Goal: Task Accomplishment & Management: Complete application form

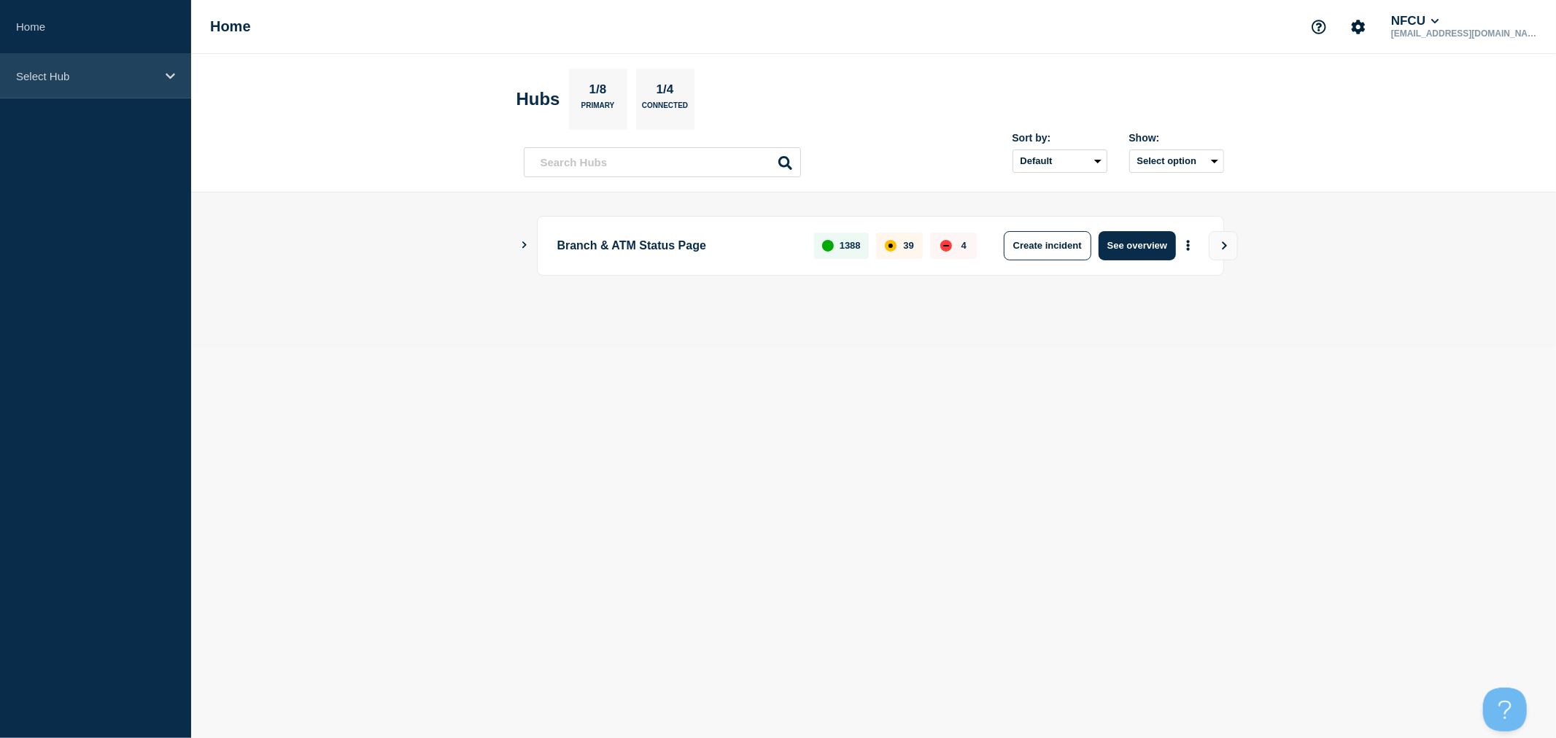
click at [128, 66] on div "Select Hub" at bounding box center [95, 76] width 191 height 44
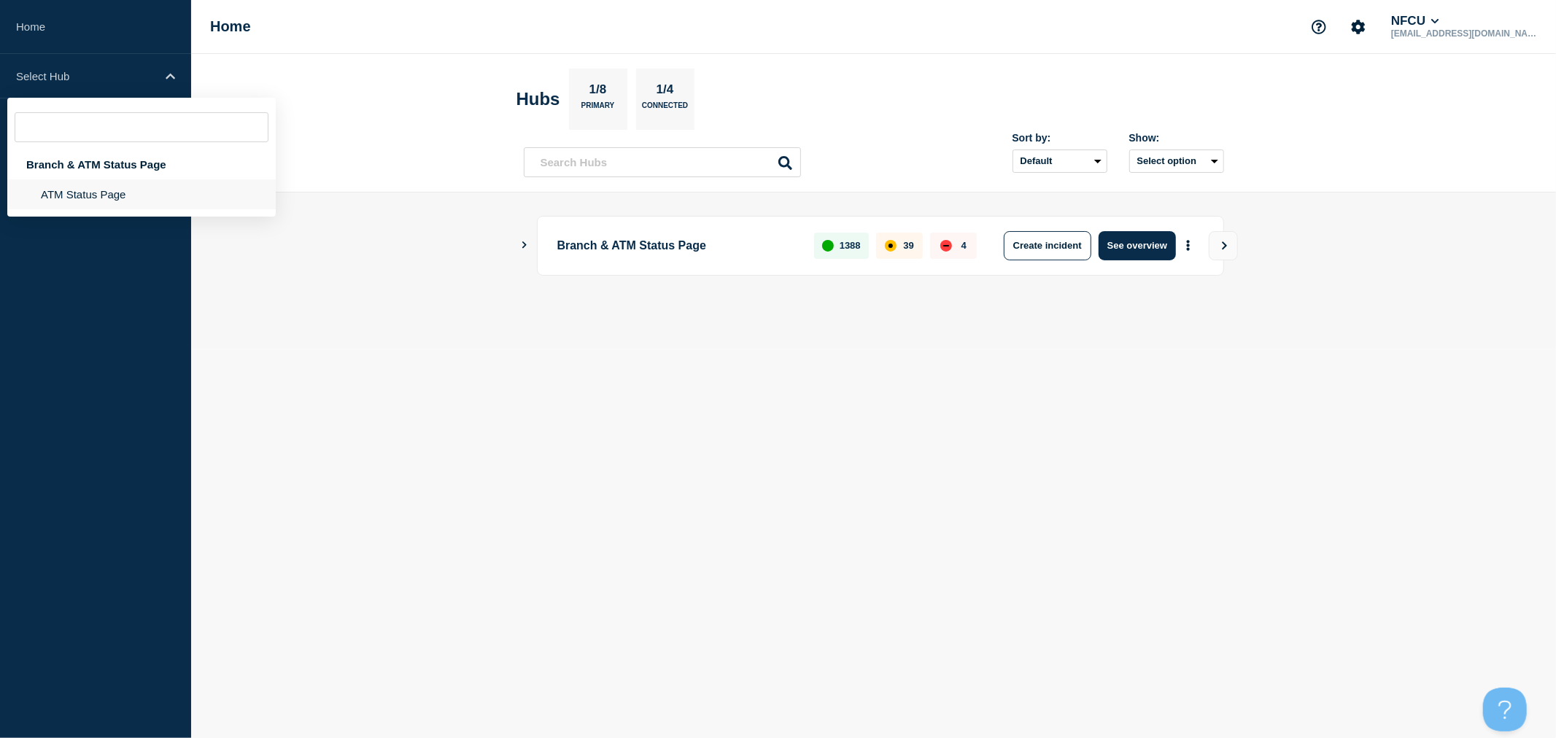
click at [122, 193] on li "ATM Status Page" at bounding box center [141, 194] width 268 height 30
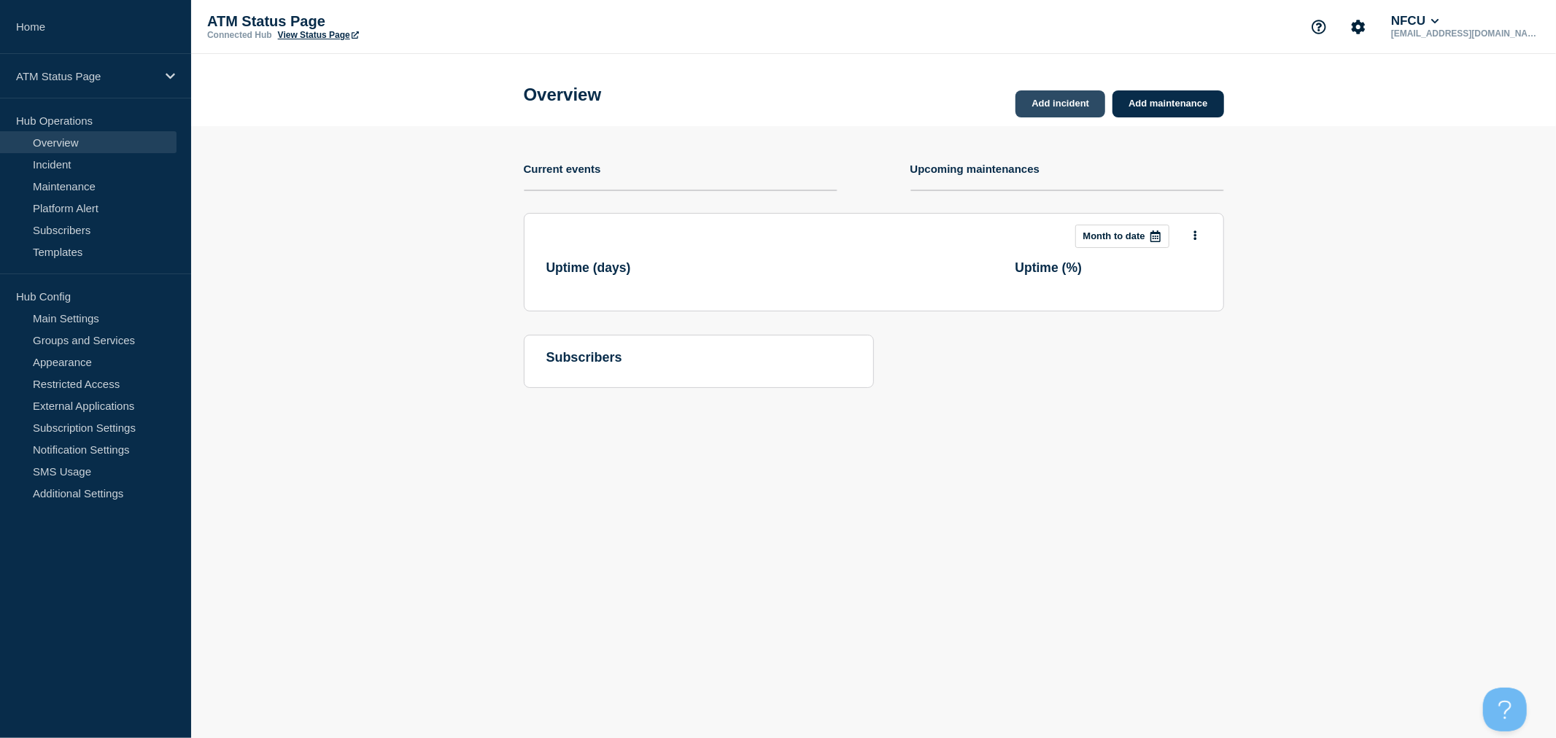
click at [1067, 104] on link "Add incident" at bounding box center [1060, 103] width 90 height 27
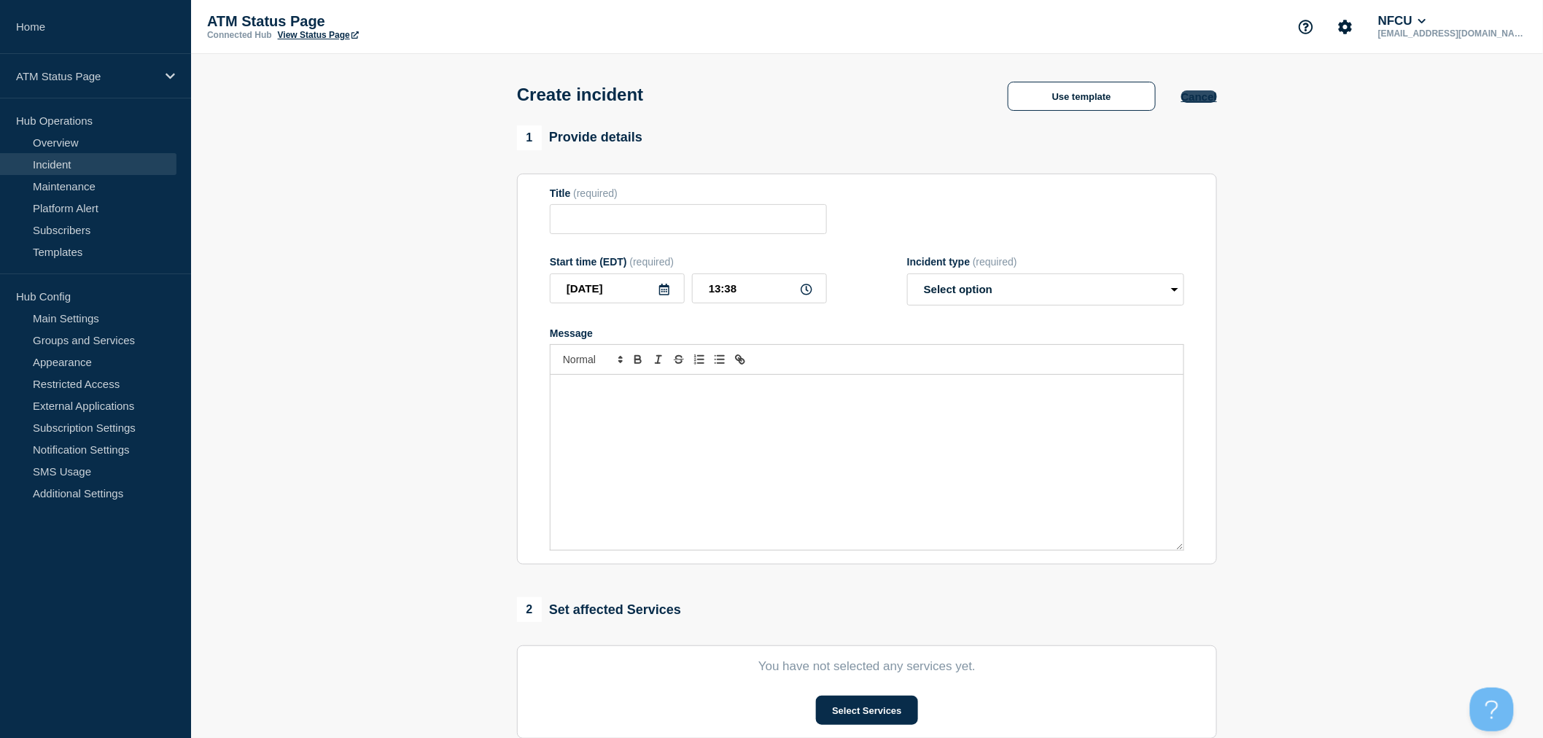
click at [1194, 103] on button "Cancel" at bounding box center [1200, 96] width 36 height 12
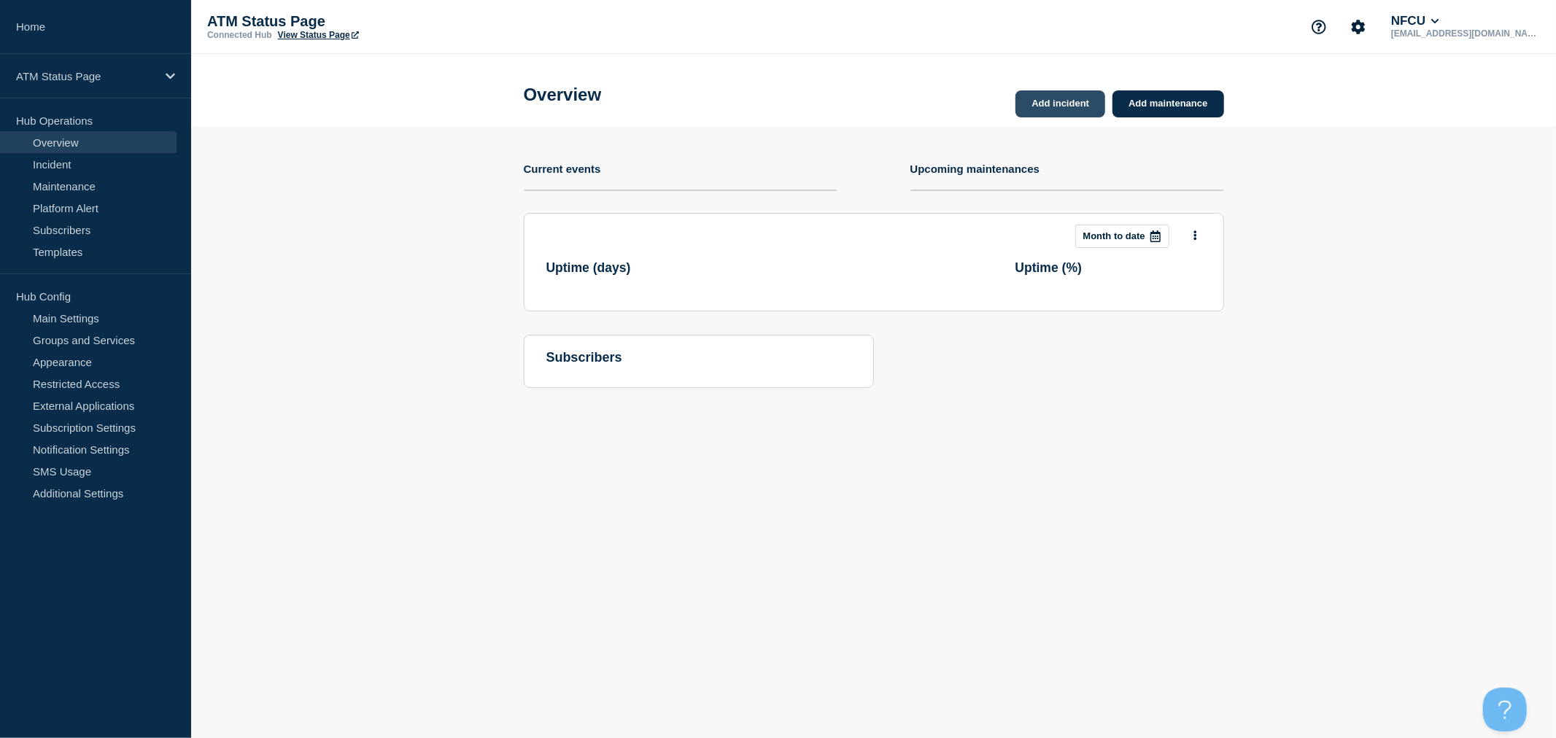
click at [1063, 95] on link "Add incident" at bounding box center [1060, 103] width 90 height 27
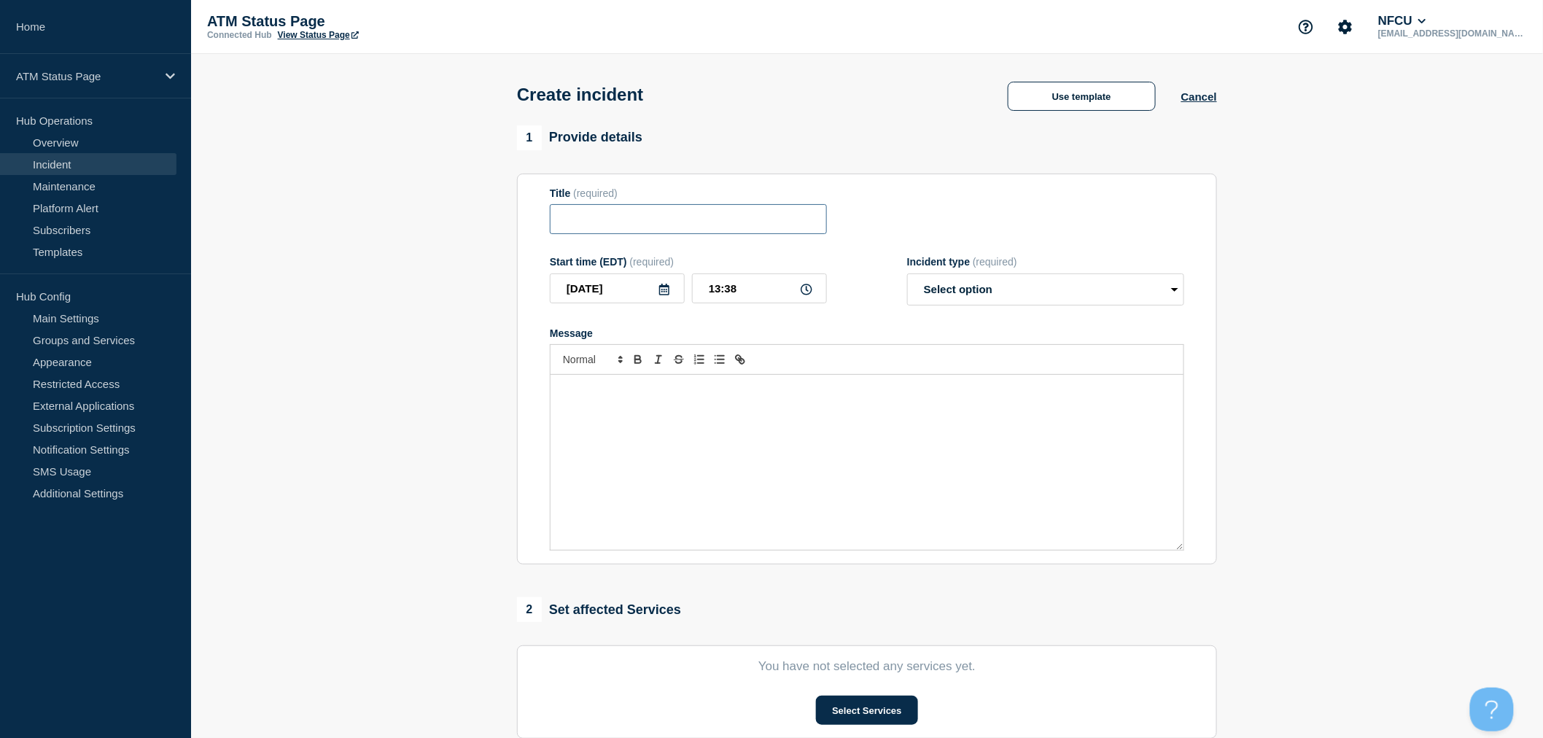
click at [665, 229] on input "Title" at bounding box center [688, 219] width 277 height 30
click at [1099, 102] on button "Use template" at bounding box center [1082, 96] width 148 height 29
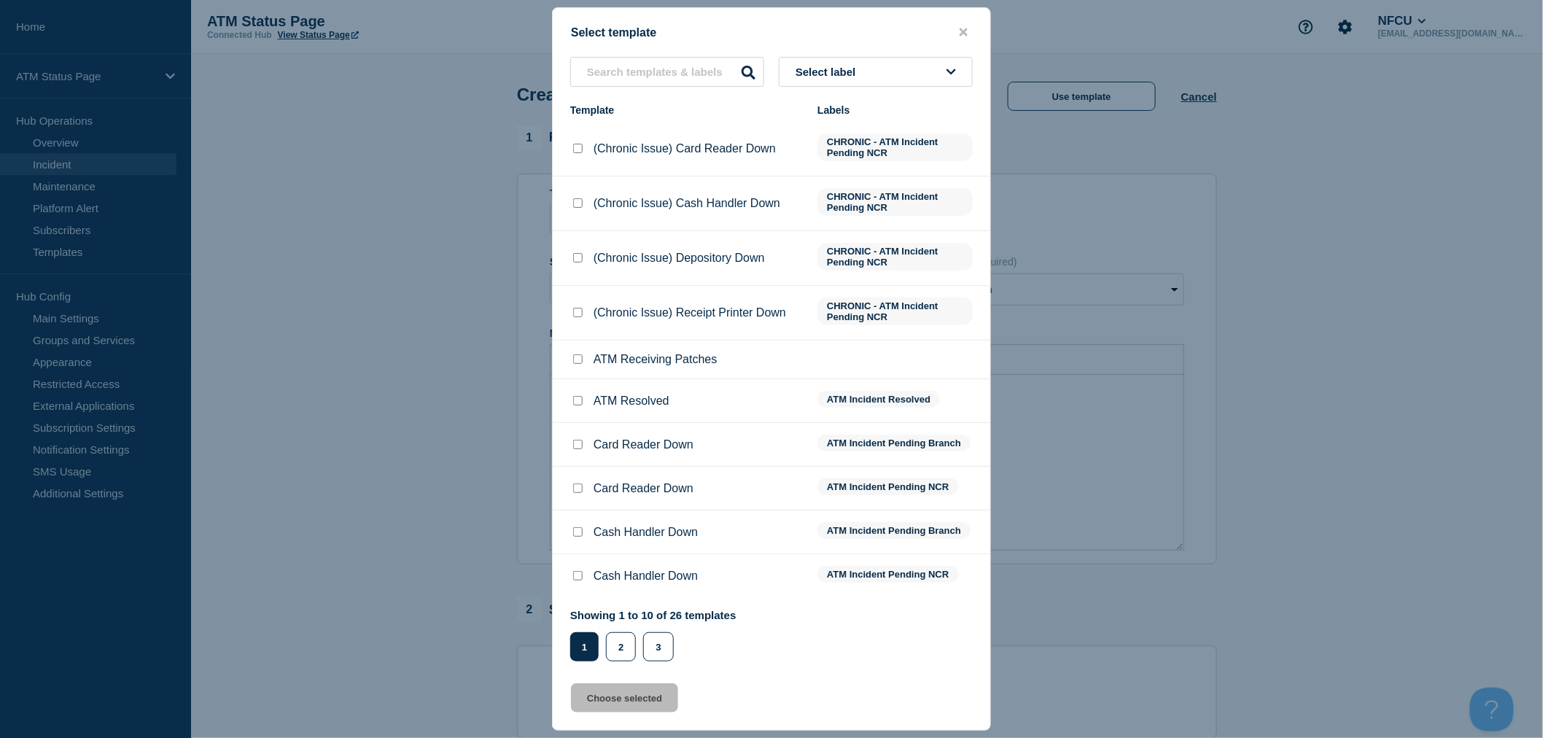
click at [859, 81] on button "Select label" at bounding box center [876, 72] width 194 height 30
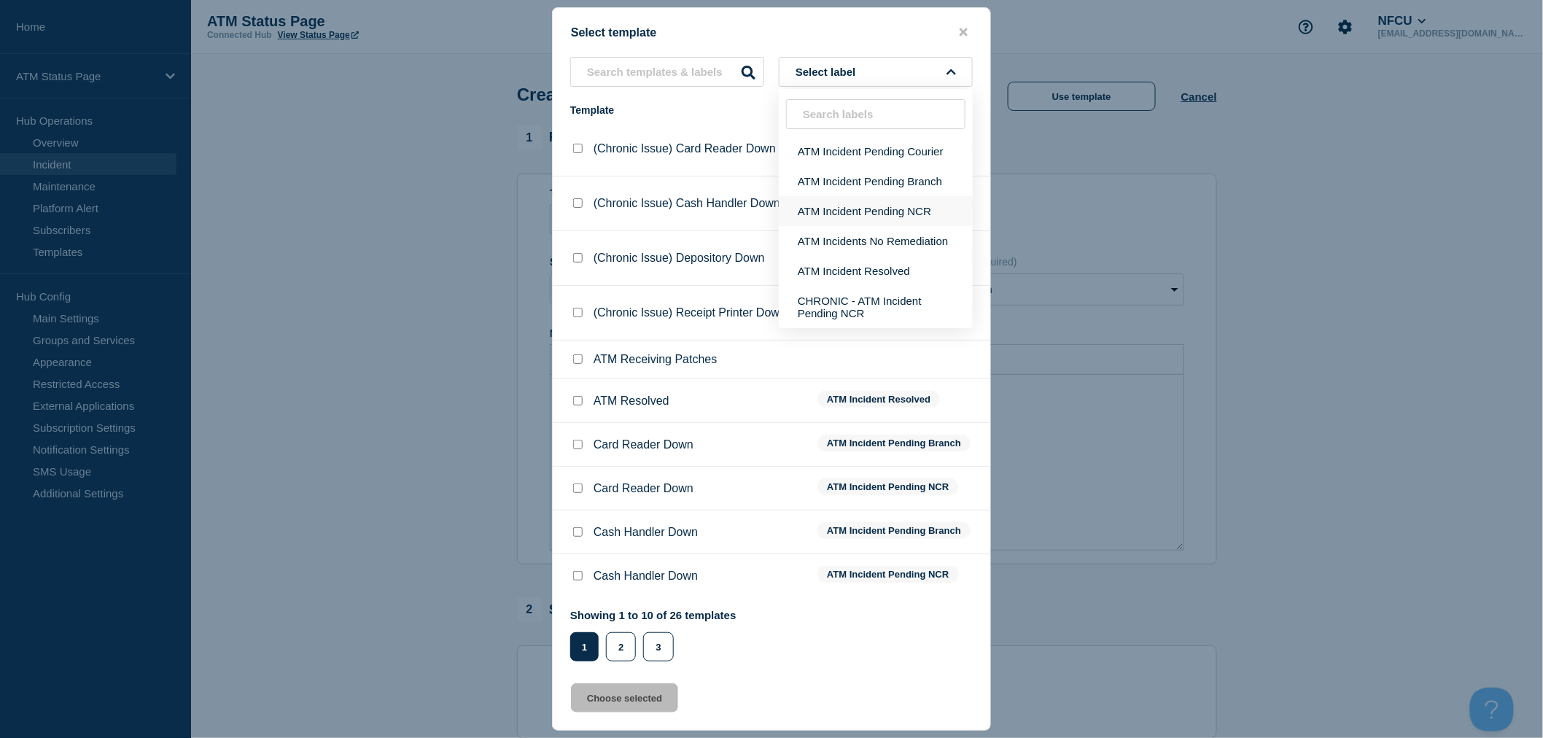
click at [864, 212] on button "ATM Incident Pending NCR" at bounding box center [876, 211] width 194 height 30
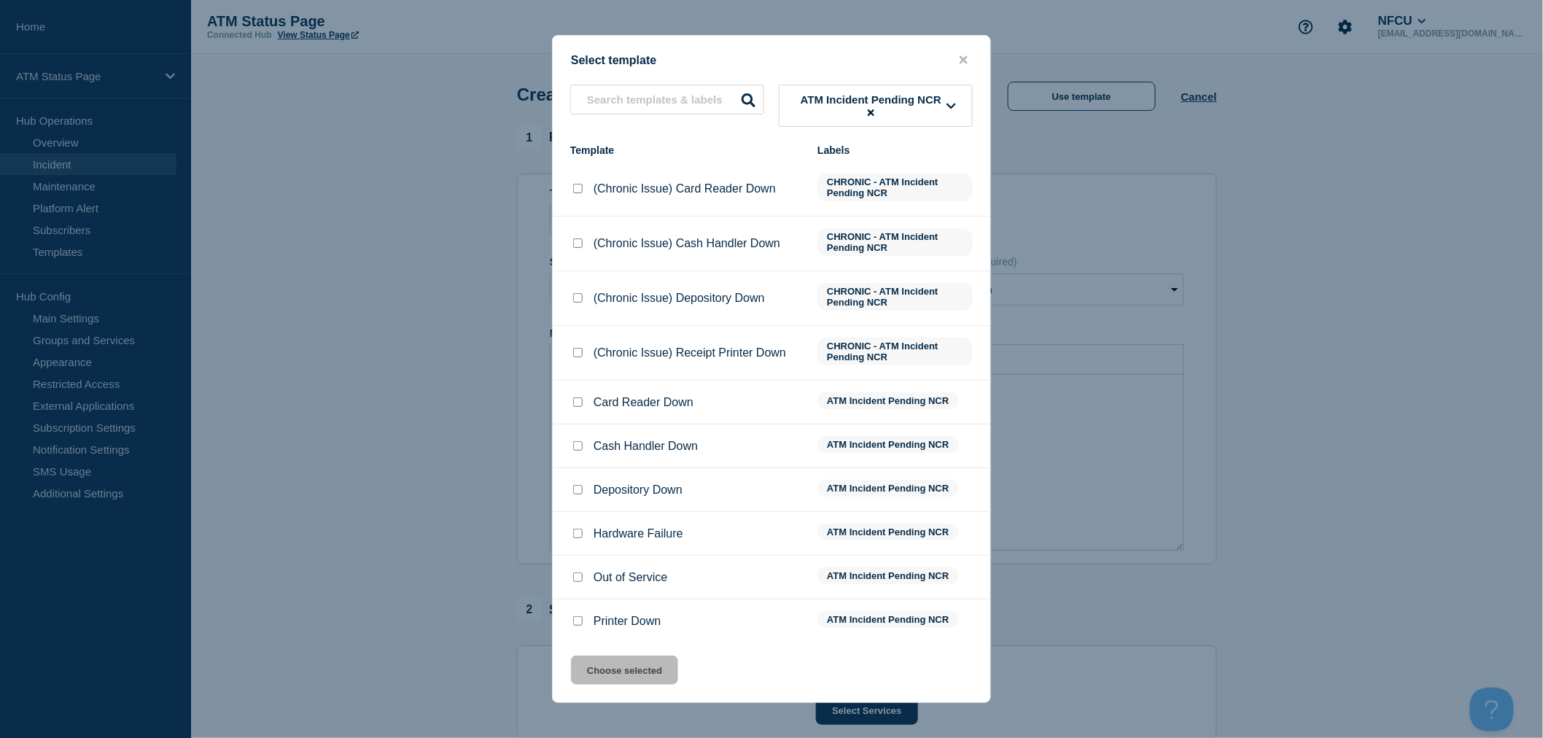
click at [581, 402] on input "Card Reader Down checkbox" at bounding box center [577, 401] width 9 height 9
checkbox input "true"
click at [643, 680] on button "Choose selected" at bounding box center [624, 670] width 107 height 29
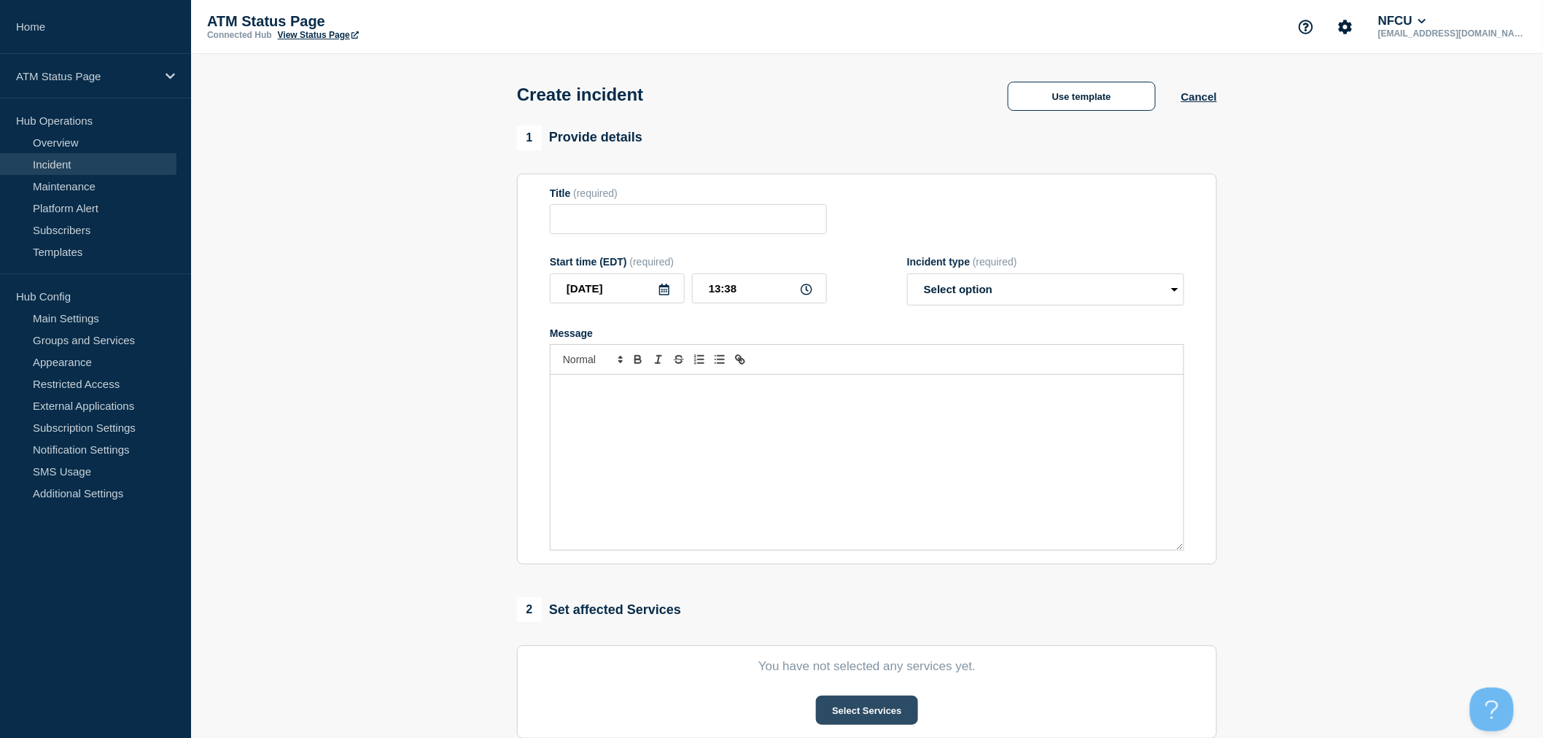
type input "Card Reader Down"
select select "identified"
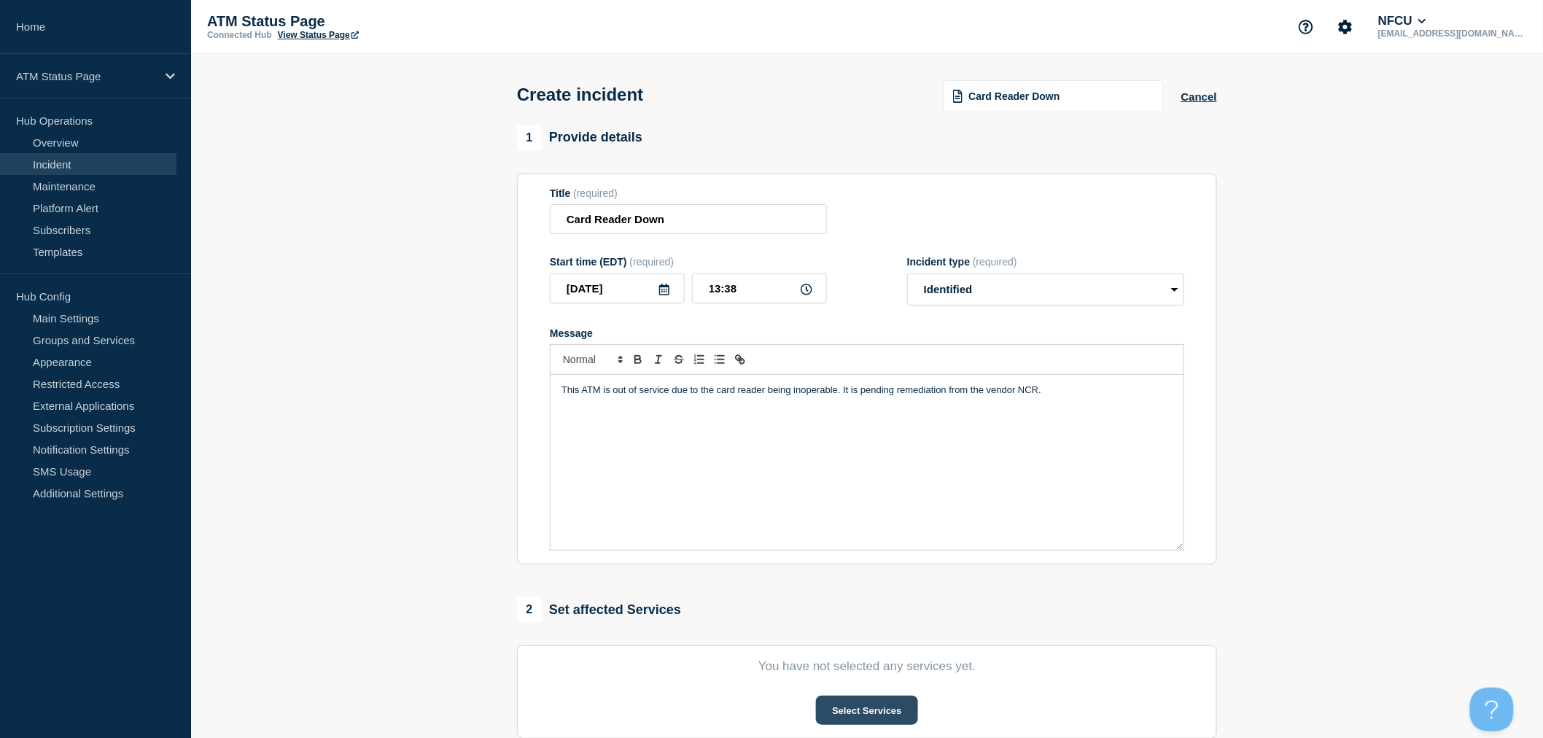
click at [848, 711] on button "Select Services" at bounding box center [866, 710] width 101 height 29
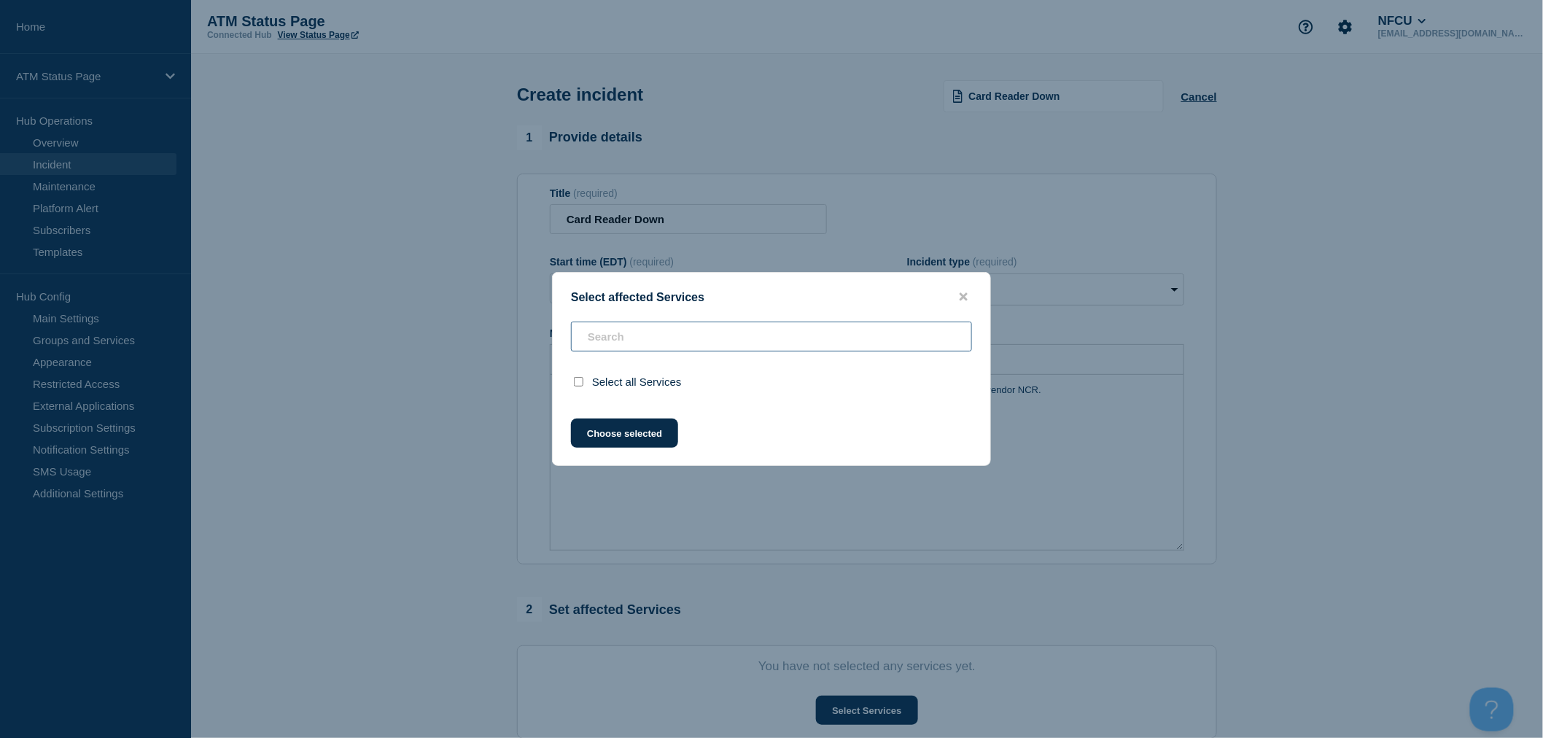
click at [659, 330] on input "text" at bounding box center [771, 337] width 401 height 30
type input "f"
checkbox input "true"
type input "fcs"
checkbox input "false"
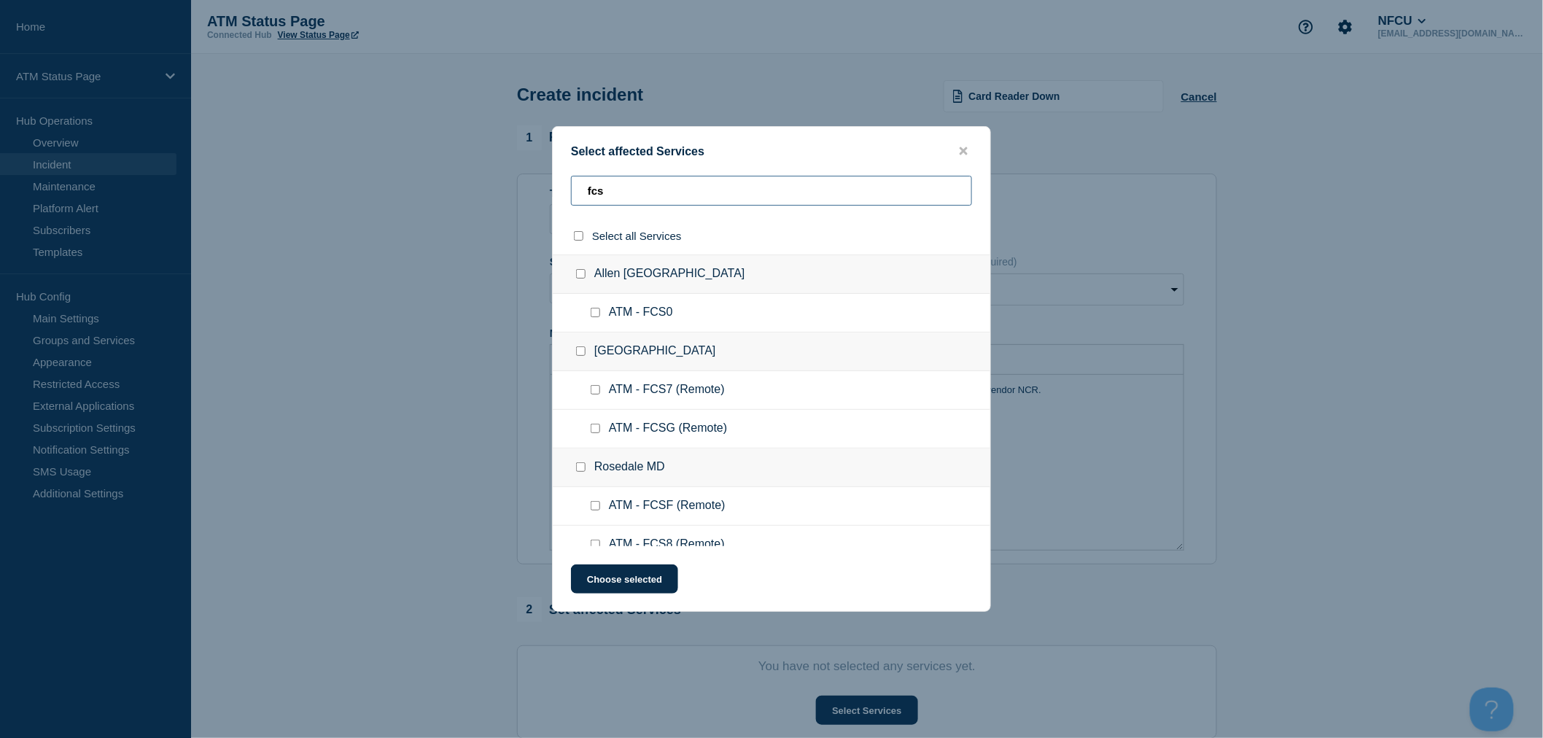
type input "fcsz"
checkbox input "true"
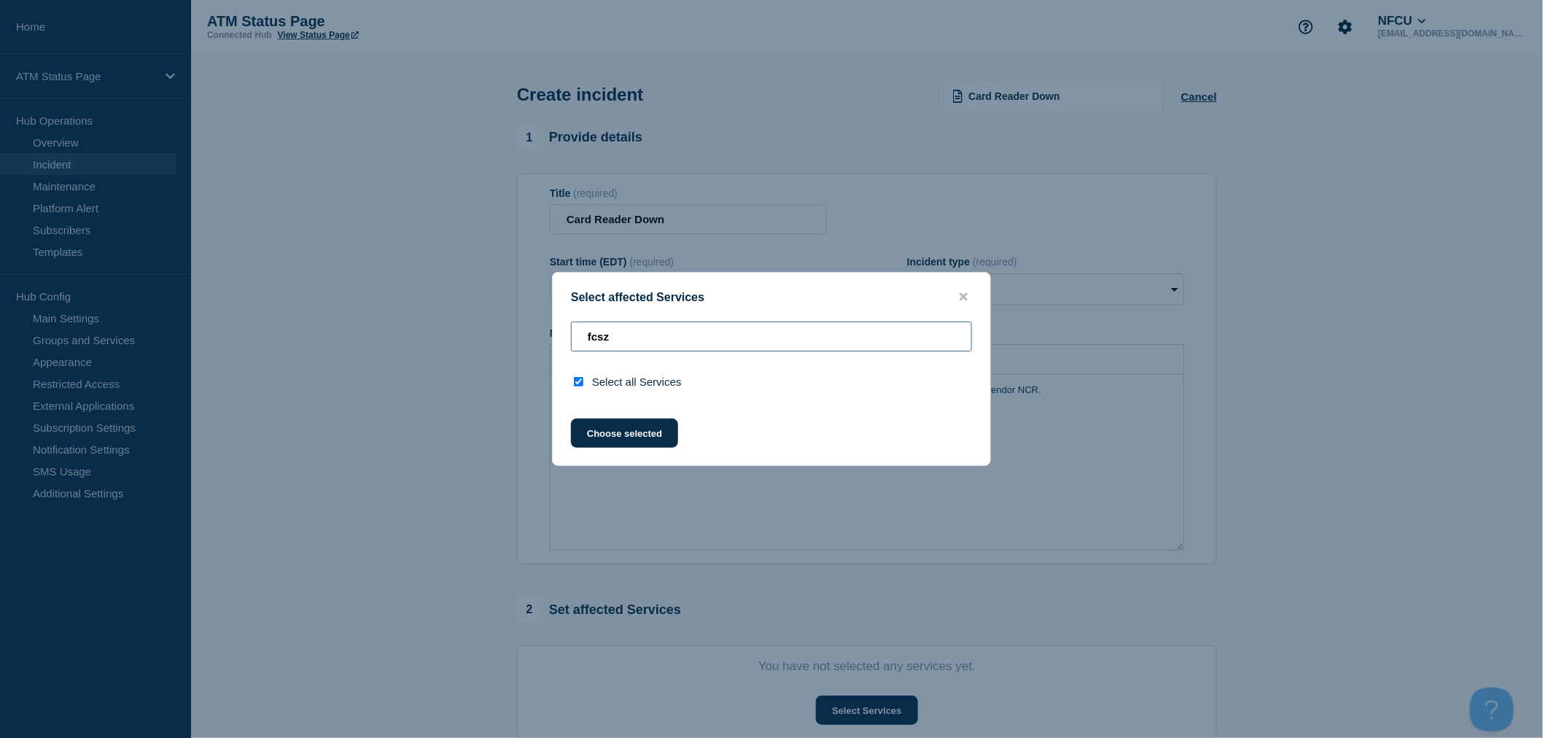
type input "fcs"
checkbox input "false"
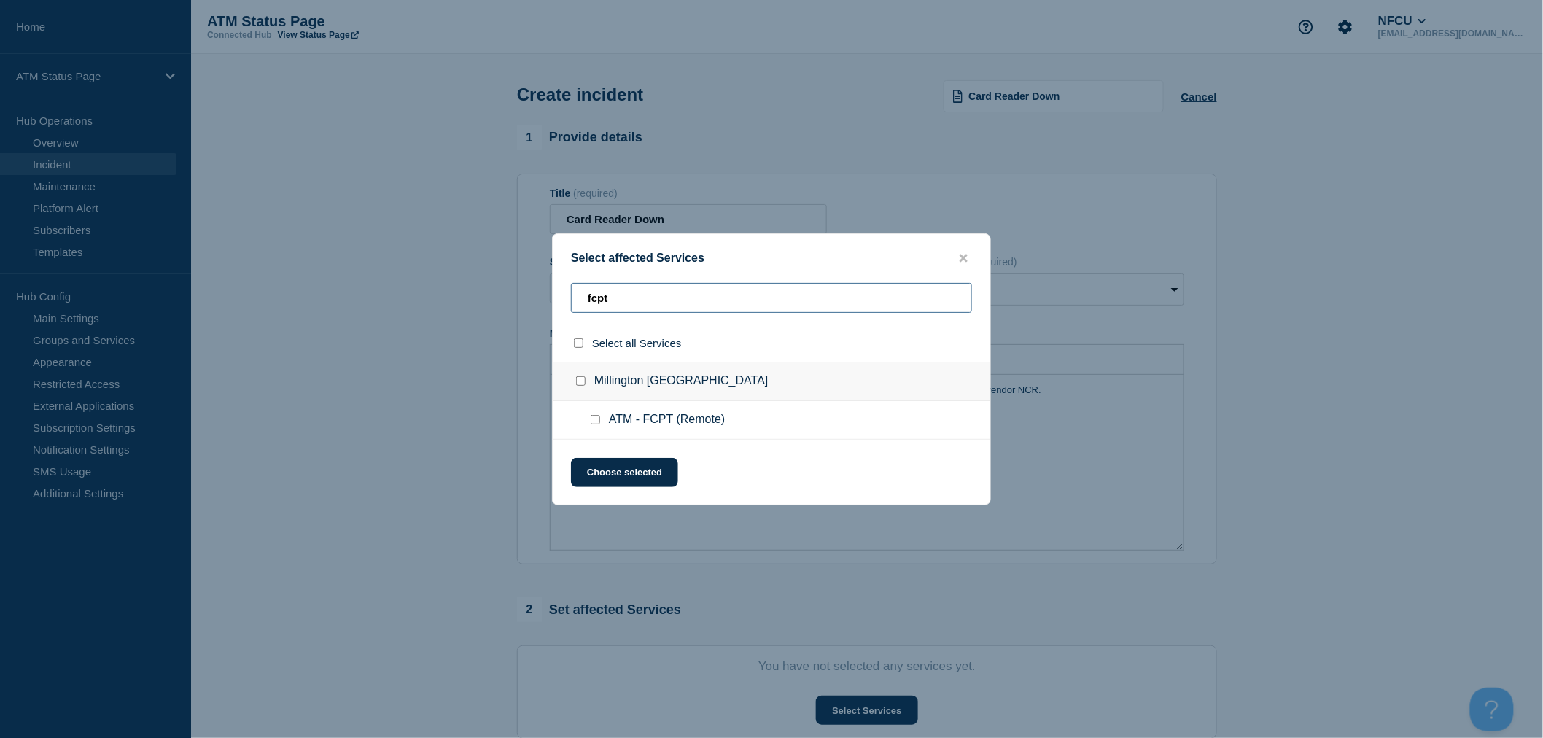
type input "fcpt"
click at [595, 426] on div at bounding box center [598, 420] width 21 height 15
click at [594, 422] on input "ATM - FCPT (Remote) checkbox" at bounding box center [595, 419] width 9 height 9
checkbox input "true"
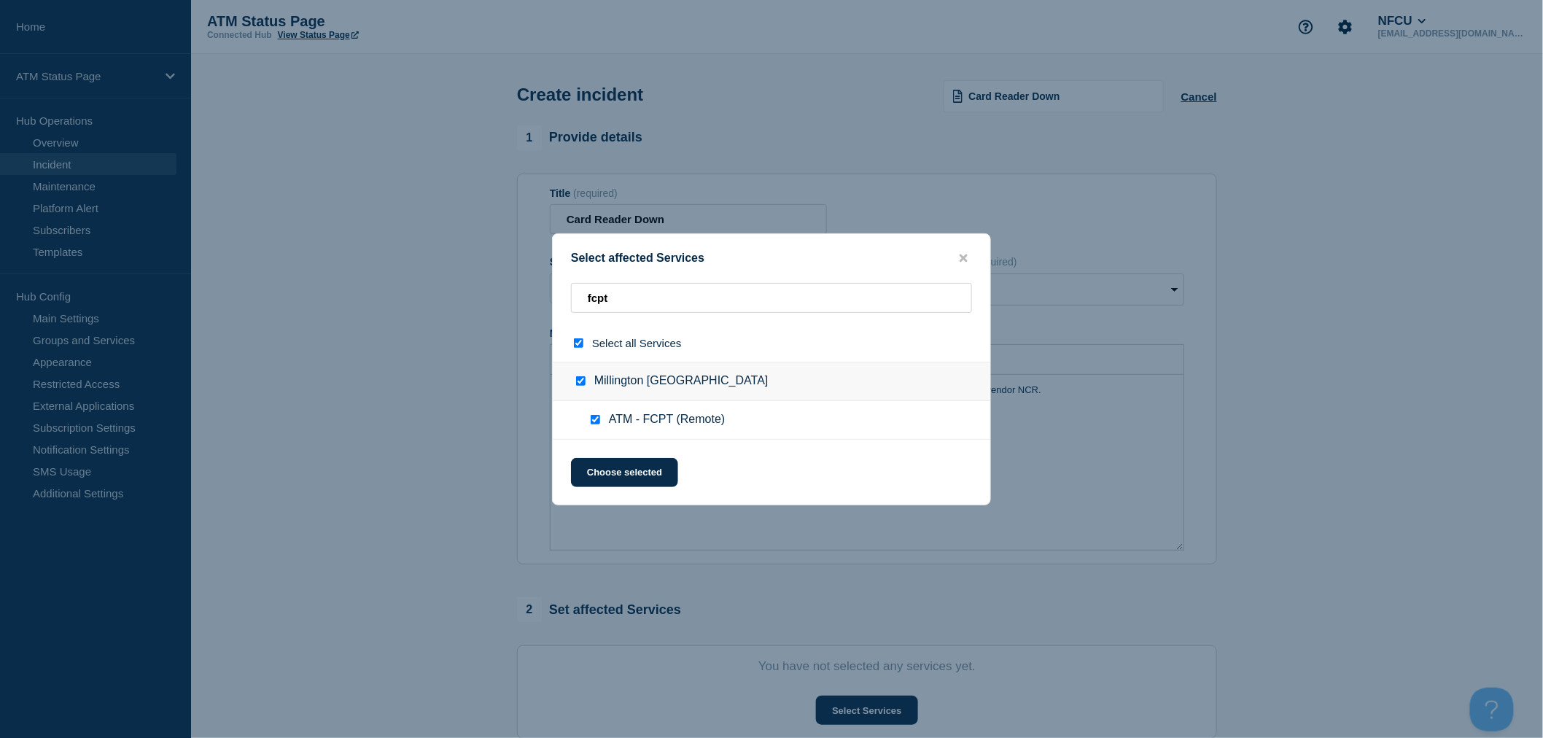
checkbox input "true"
click at [632, 469] on button "Choose selected" at bounding box center [624, 472] width 107 height 29
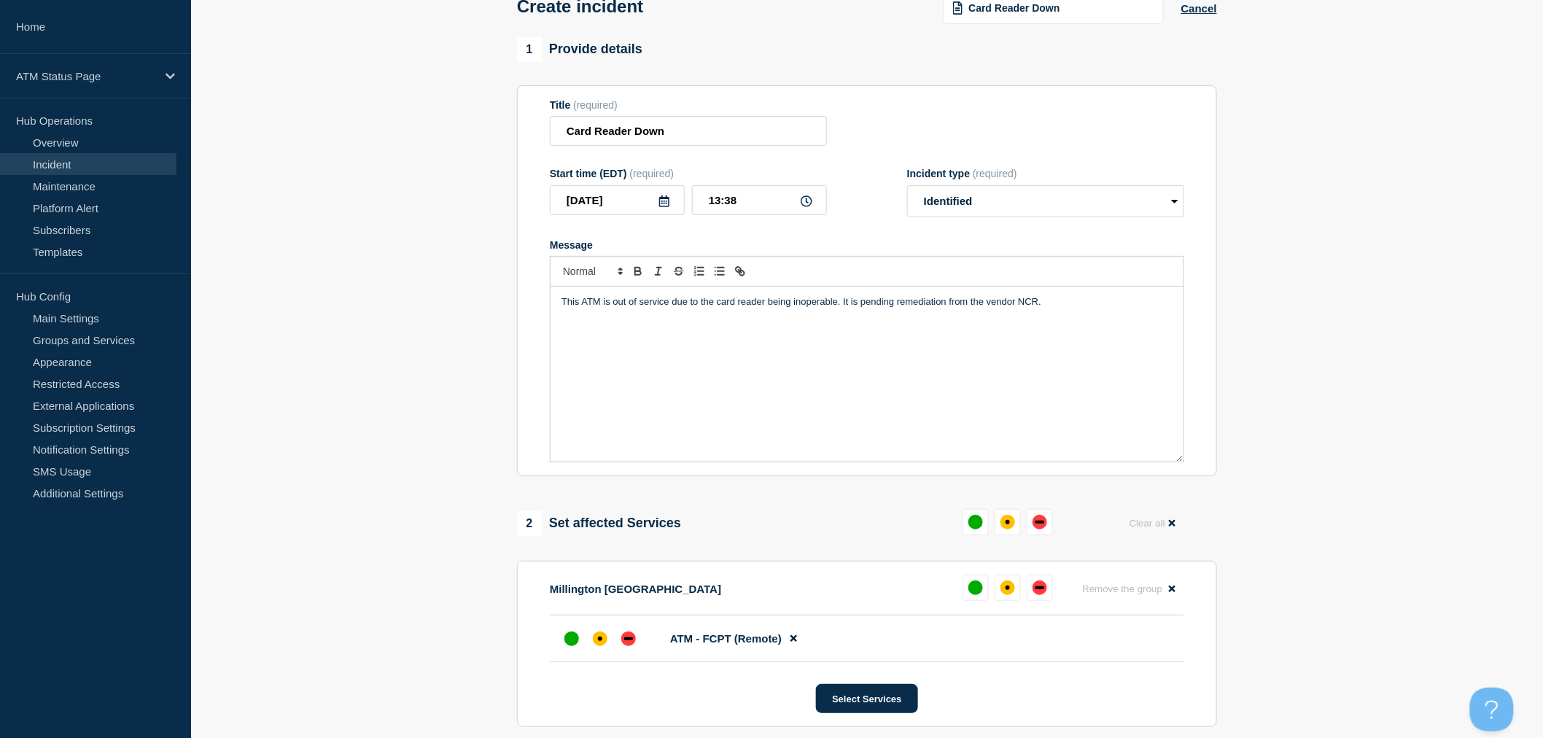
scroll to position [243, 0]
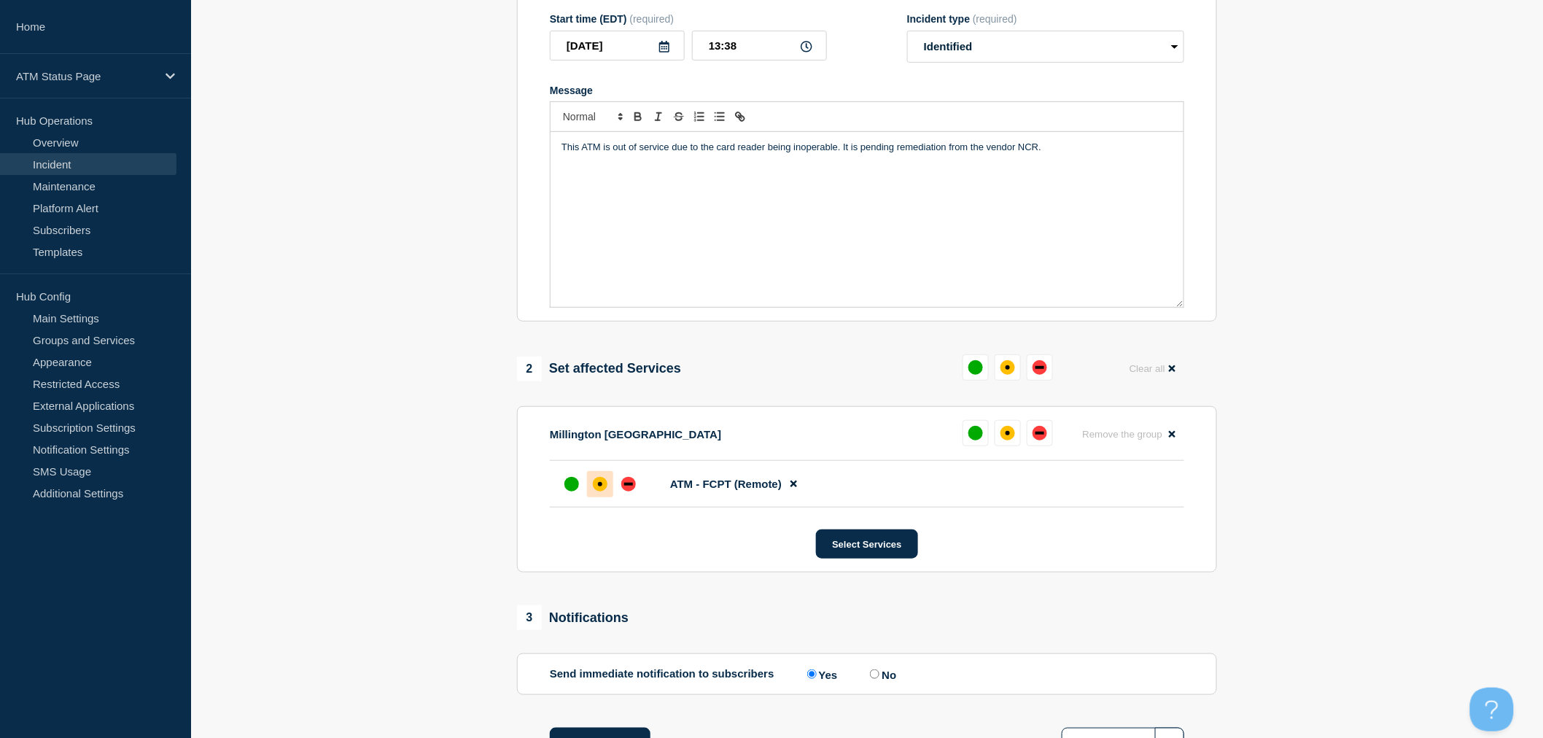
click at [605, 484] on div "affected" at bounding box center [600, 484] width 15 height 15
click at [857, 556] on button "Select Services" at bounding box center [866, 544] width 101 height 29
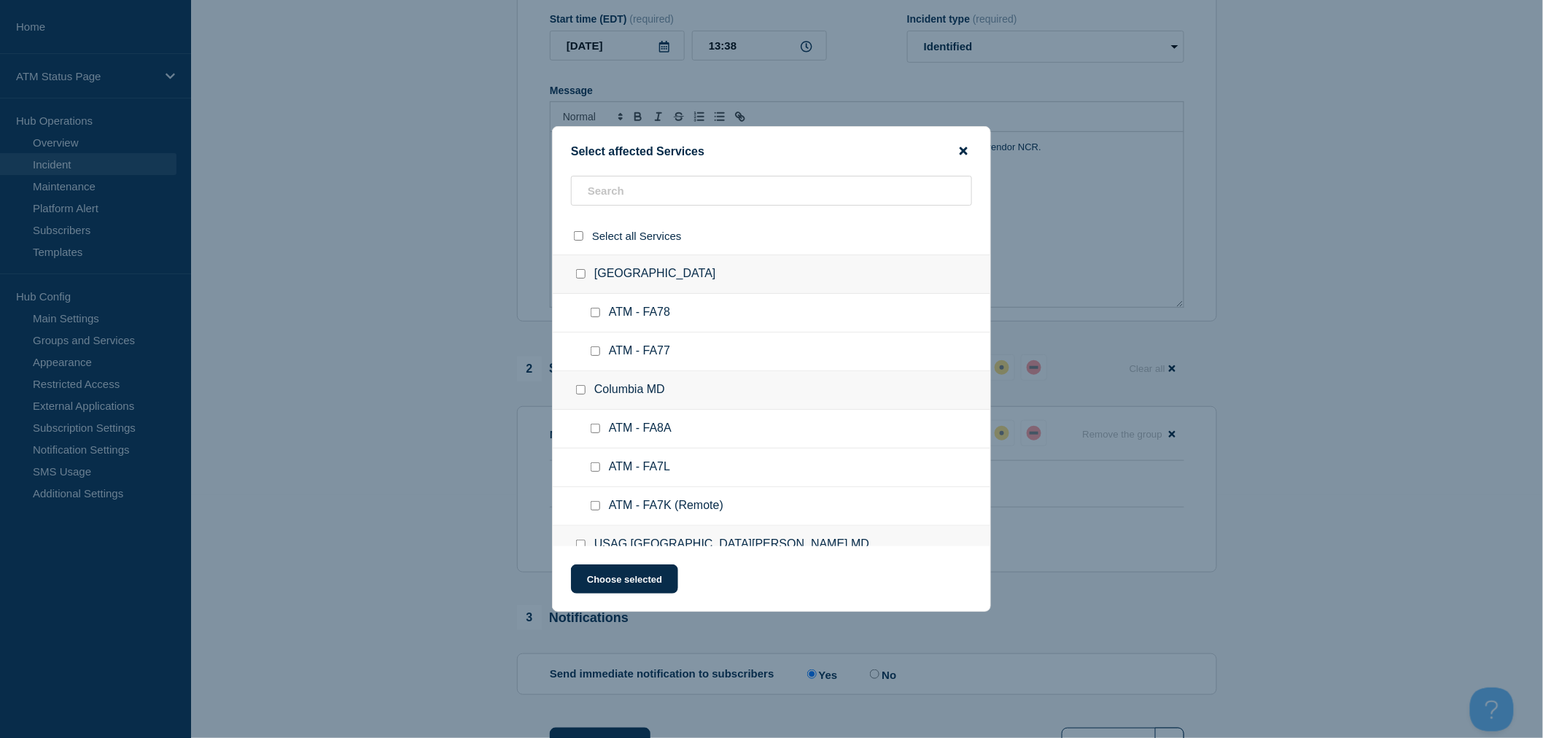
click at [966, 147] on icon "close button" at bounding box center [964, 151] width 8 height 8
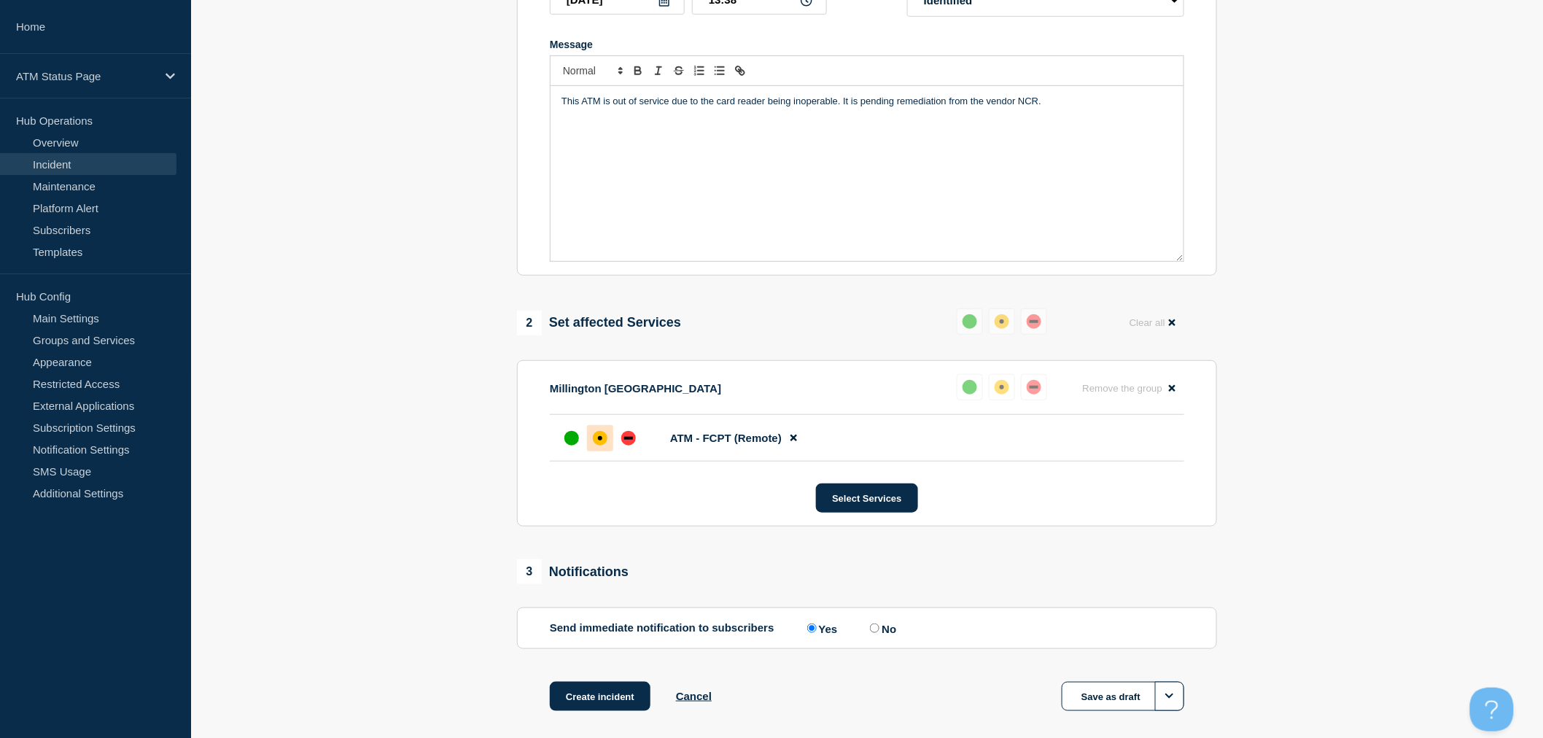
scroll to position [362, 0]
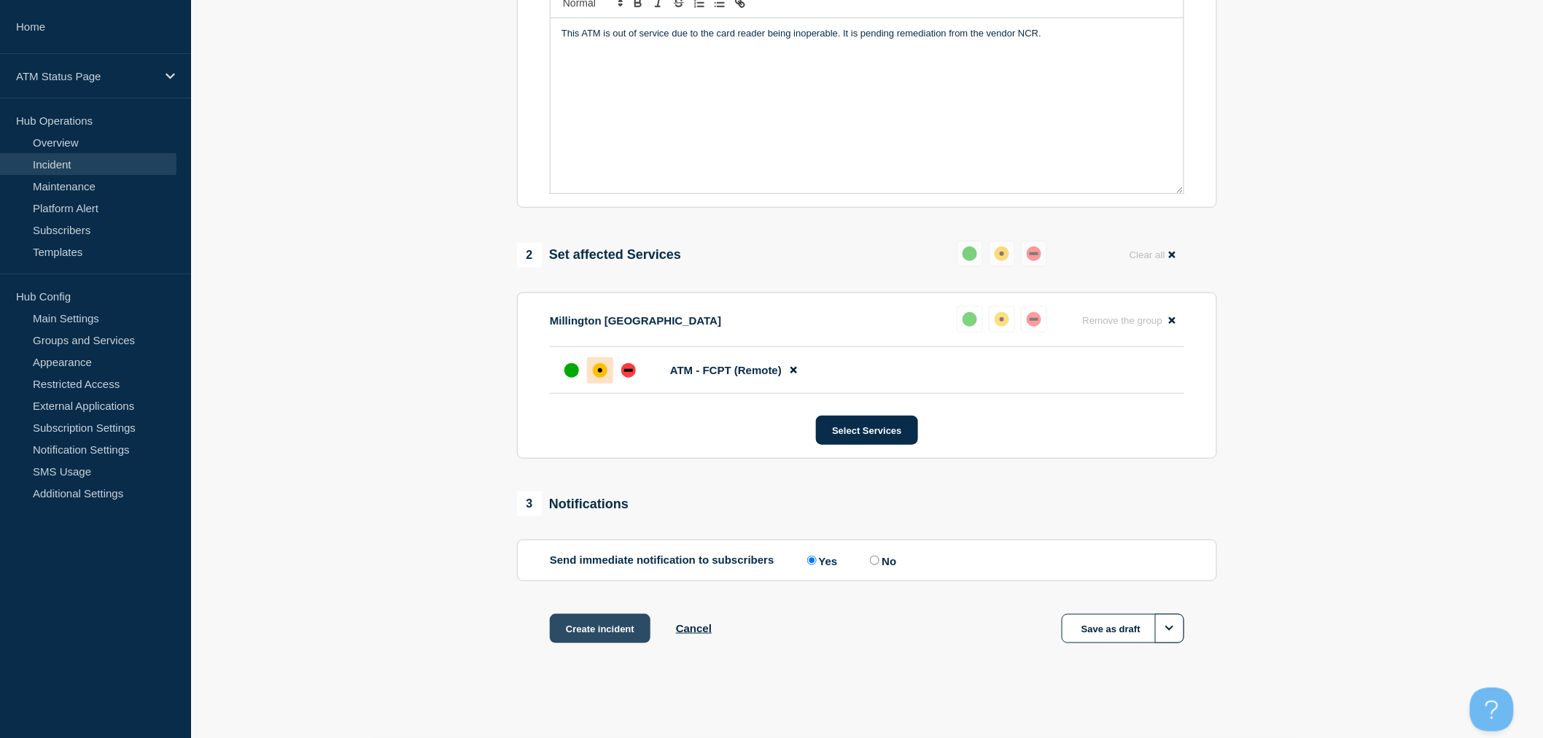
click at [592, 622] on button "Create incident" at bounding box center [600, 628] width 101 height 29
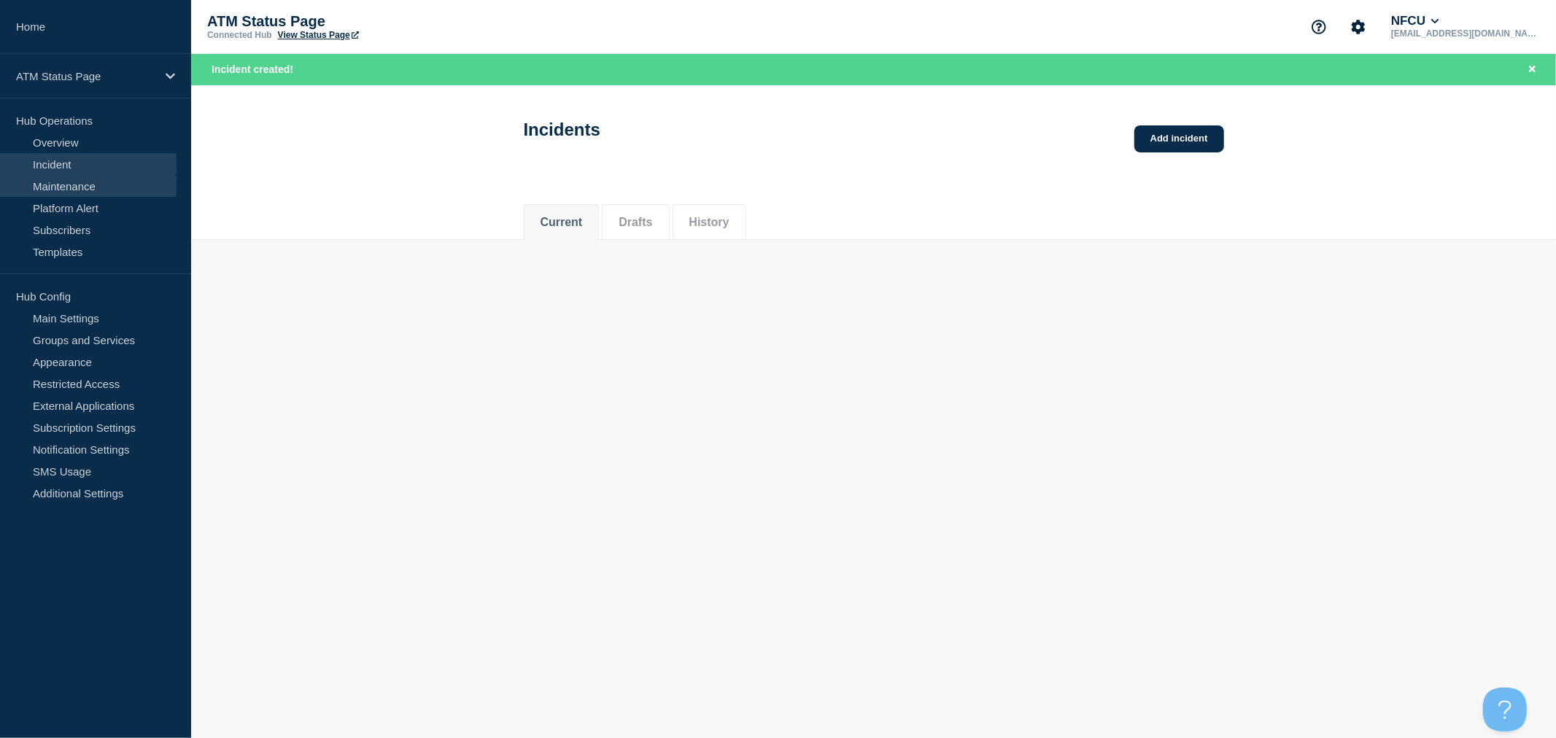
click at [80, 178] on link "Maintenance" at bounding box center [88, 186] width 177 height 22
click at [77, 158] on link "Incident" at bounding box center [88, 164] width 177 height 22
click at [117, 76] on p "ATM Status Page" at bounding box center [86, 76] width 140 height 12
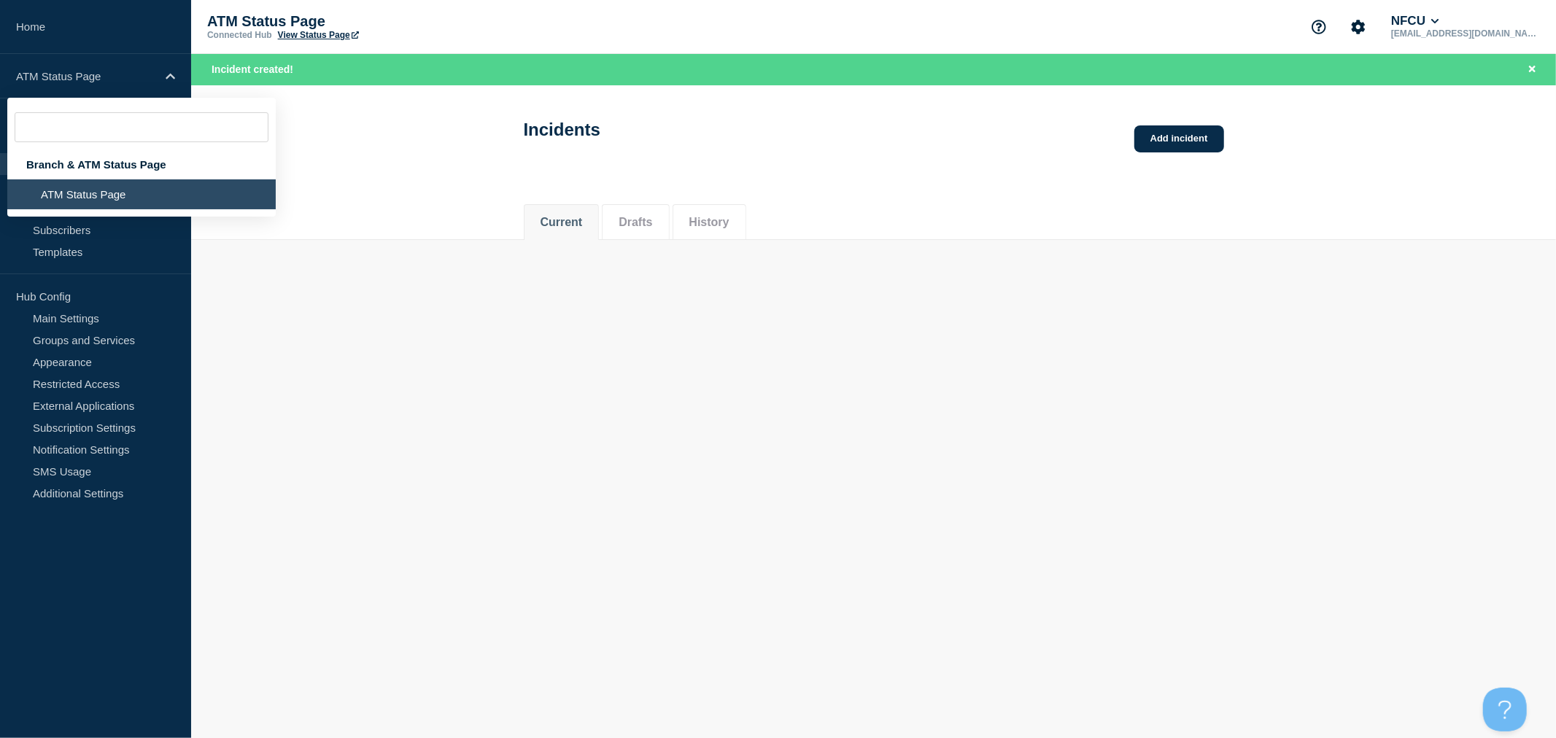
click at [114, 193] on li "ATM Status Page" at bounding box center [141, 194] width 268 height 30
click at [81, 195] on li "ATM Status Page" at bounding box center [141, 194] width 268 height 30
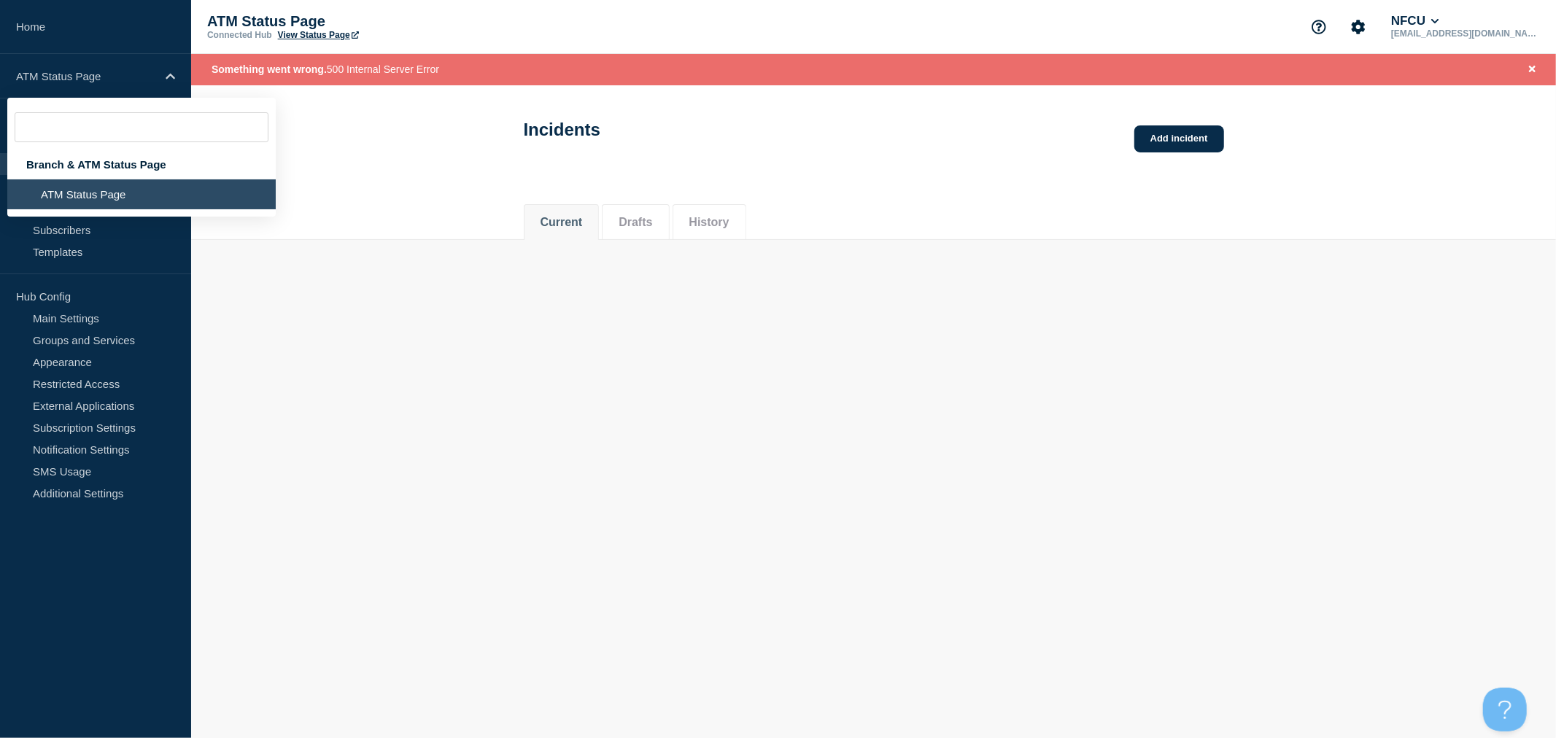
click at [434, 368] on body "Home ATM Status Page Branch & ATM Status Page ATM Status Page Hub Operations Ov…" at bounding box center [778, 369] width 1556 height 738
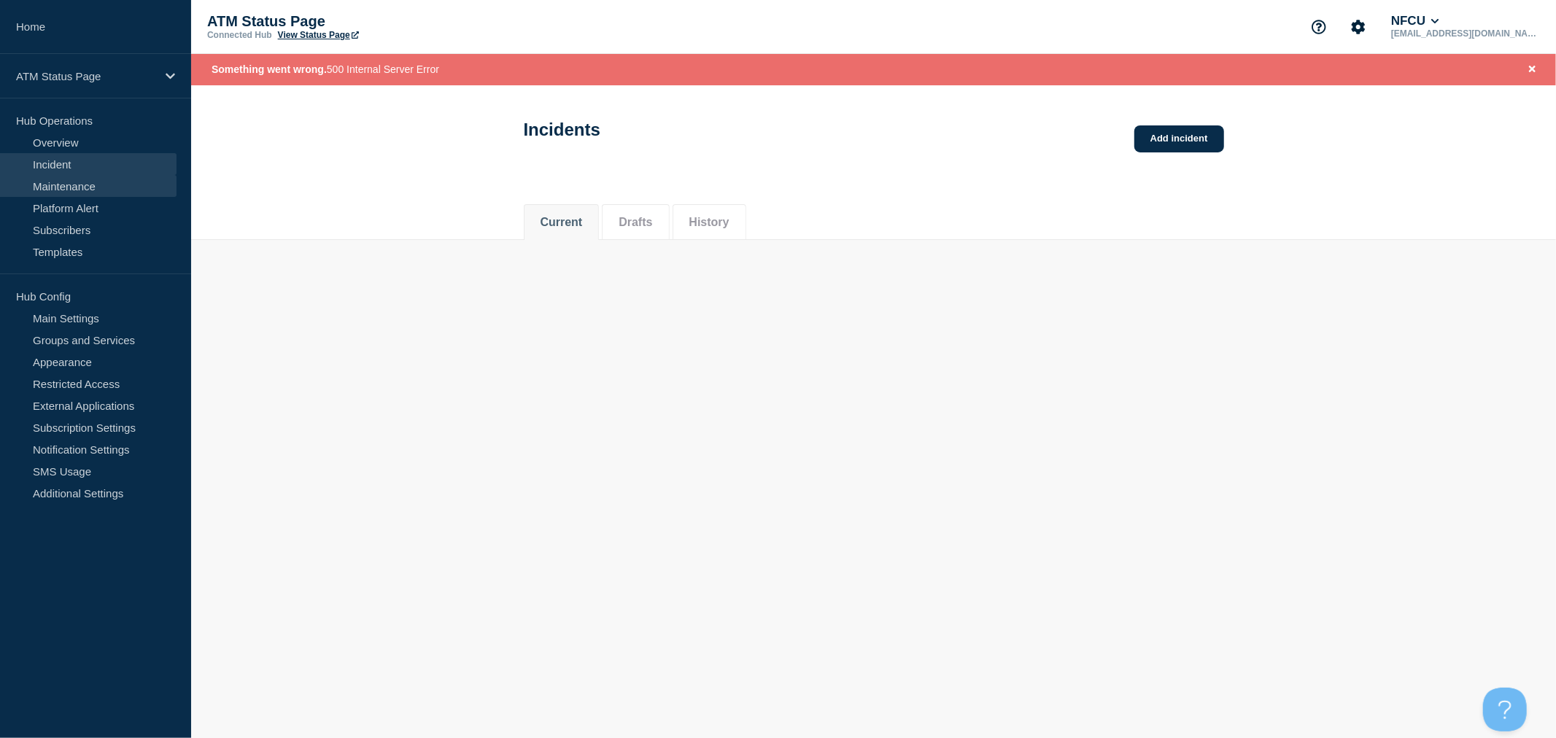
click at [88, 183] on link "Maintenance" at bounding box center [88, 186] width 177 height 22
click at [82, 165] on link "Incident" at bounding box center [88, 164] width 177 height 22
